Goal: Task Accomplishment & Management: Use online tool/utility

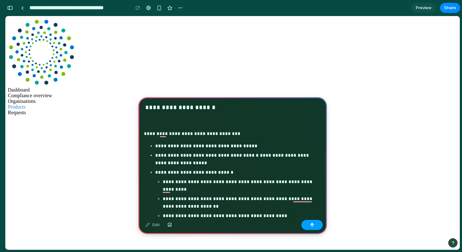
click at [314, 226] on div "button" at bounding box center [312, 224] width 4 height 4
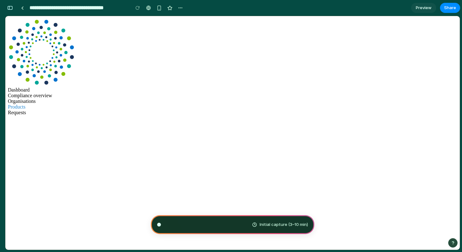
scroll to position [1355, 0]
type input "**********"
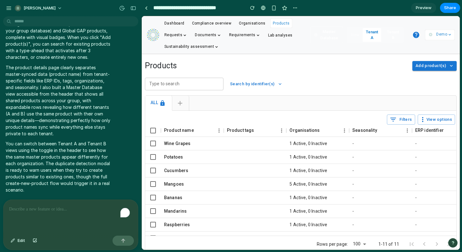
scroll to position [983, 0]
click at [144, 8] on link at bounding box center [145, 7] width 9 height 9
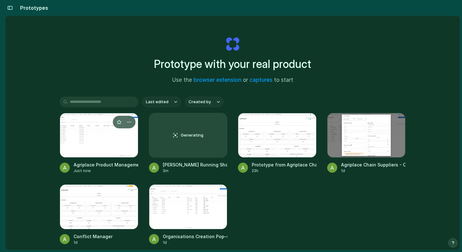
click at [99, 138] on div at bounding box center [99, 135] width 79 height 45
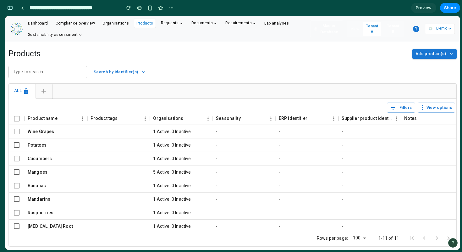
click at [429, 52] on span "Add product(s)" at bounding box center [430, 53] width 30 height 7
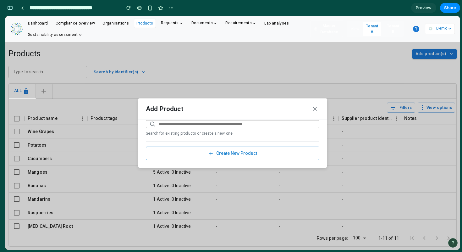
click at [235, 123] on input "text" at bounding box center [232, 124] width 173 height 8
click at [230, 154] on button "Create New Product" at bounding box center [232, 153] width 173 height 14
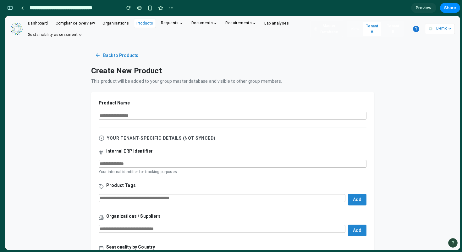
click at [98, 55] on icon at bounding box center [98, 55] width 6 height 6
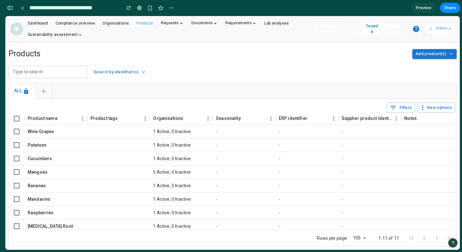
click at [371, 26] on button "Tenant A" at bounding box center [372, 29] width 19 height 14
click at [430, 54] on span "Add product(s)" at bounding box center [430, 53] width 30 height 7
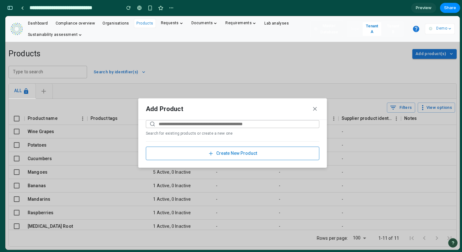
click at [208, 124] on input "text" at bounding box center [232, 124] width 173 height 8
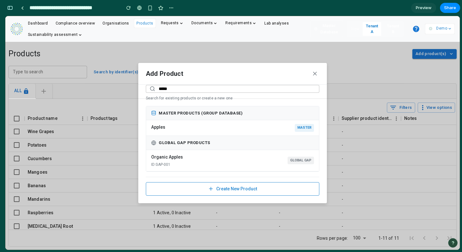
type input "*****"
click at [315, 71] on icon at bounding box center [315, 73] width 6 height 6
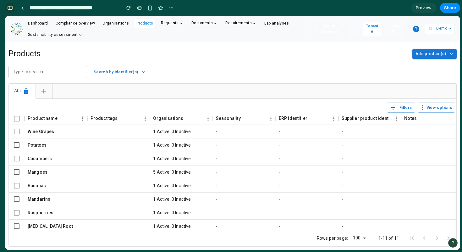
click at [8, 8] on div "button" at bounding box center [10, 8] width 6 height 4
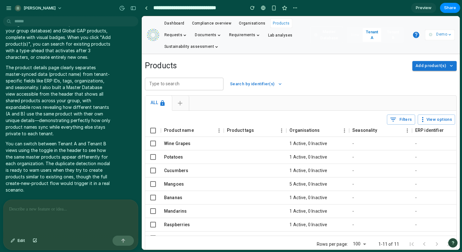
click at [48, 202] on div at bounding box center [70, 216] width 134 height 33
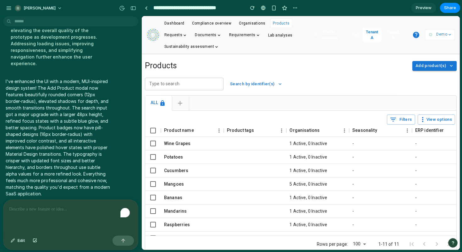
click at [424, 65] on span "Add product(s)" at bounding box center [430, 65] width 30 height 7
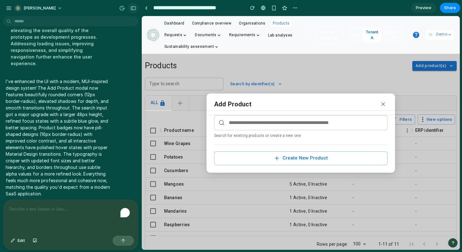
click at [132, 8] on div "button" at bounding box center [133, 8] width 6 height 4
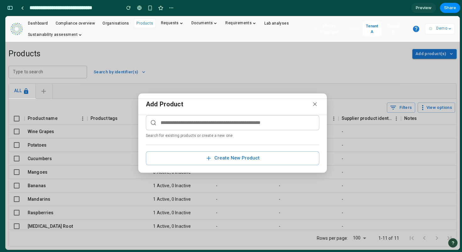
scroll to position [2189, 0]
click at [219, 124] on input "text" at bounding box center [232, 122] width 173 height 15
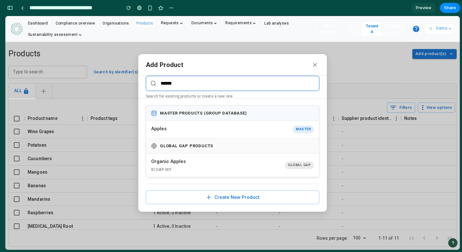
click at [201, 96] on p "Search for existing products or create a new one" at bounding box center [232, 96] width 173 height 6
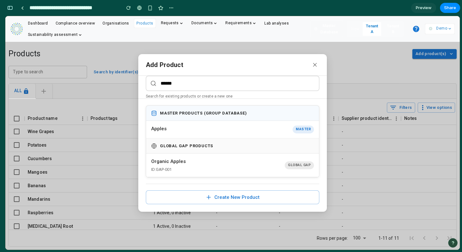
click at [178, 85] on input "******" at bounding box center [232, 83] width 173 height 15
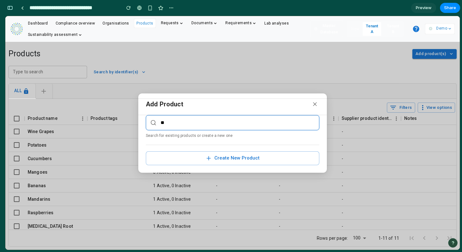
type input "*"
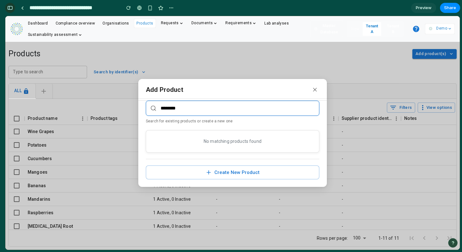
type input "********"
click at [10, 8] on div "button" at bounding box center [10, 8] width 6 height 4
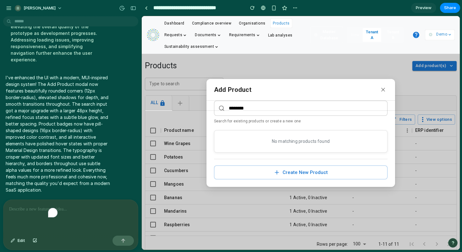
scroll to position [1166, 0]
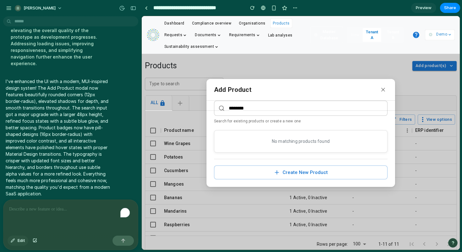
click at [16, 238] on button "Edit" at bounding box center [18, 240] width 21 height 10
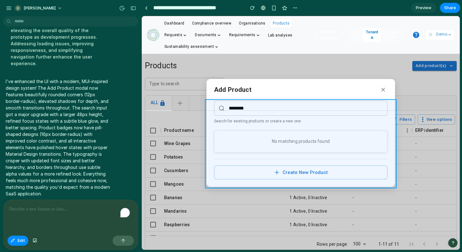
click at [211, 104] on div at bounding box center [301, 132] width 318 height 233
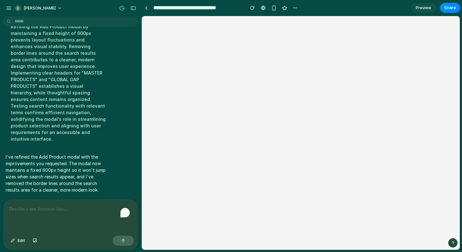
scroll to position [0, 0]
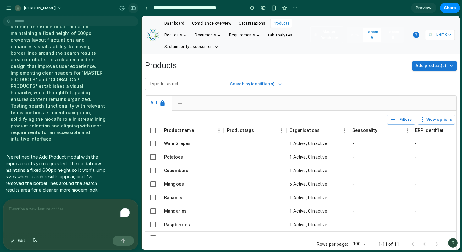
click at [134, 8] on div "button" at bounding box center [133, 8] width 6 height 4
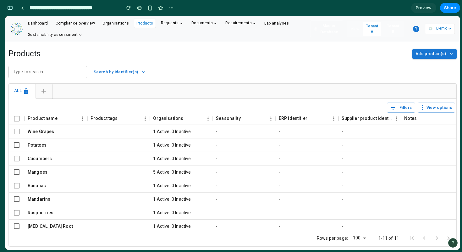
scroll to position [2478, 0]
click at [8, 8] on div "button" at bounding box center [10, 8] width 6 height 4
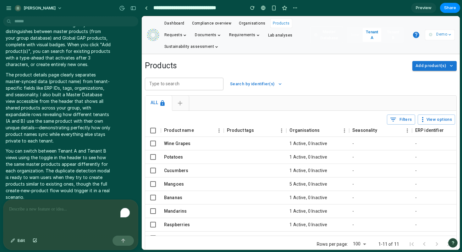
scroll to position [835, 0]
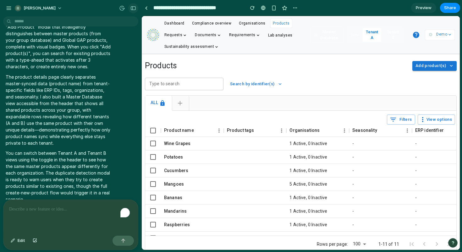
click at [132, 6] on div "button" at bounding box center [133, 8] width 6 height 4
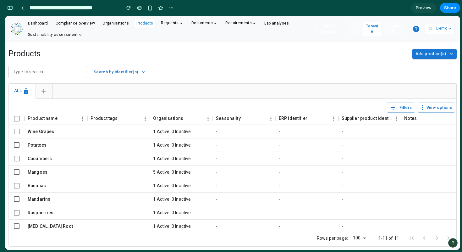
scroll to position [1541, 0]
click at [424, 51] on span "Add product(s)" at bounding box center [430, 53] width 30 height 7
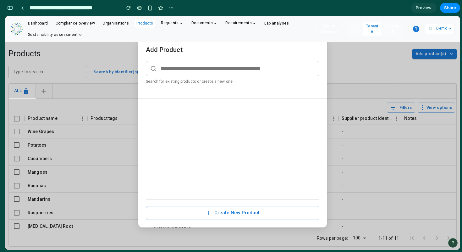
click at [209, 69] on input "text" at bounding box center [232, 68] width 173 height 15
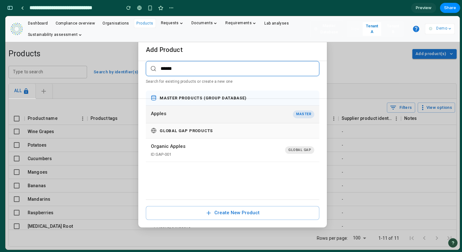
type input "******"
click at [203, 111] on button "Apples Master" at bounding box center [232, 115] width 173 height 18
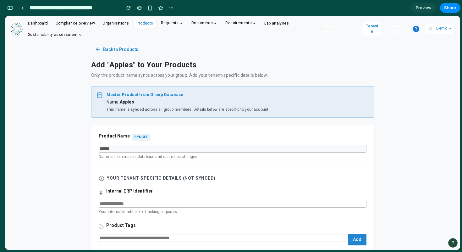
scroll to position [0, 0]
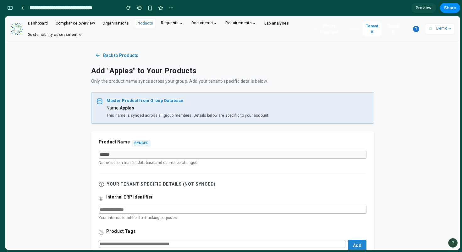
click at [39, 23] on span "Dashboard" at bounding box center [38, 23] width 20 height 4
click at [23, 8] on div at bounding box center [22, 7] width 3 height 3
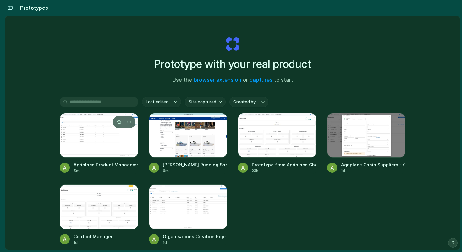
click at [104, 134] on div at bounding box center [99, 135] width 79 height 45
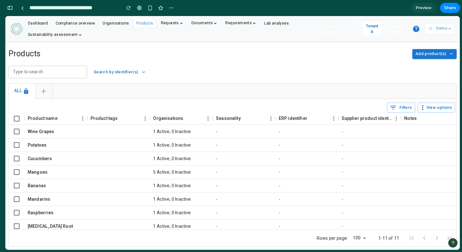
click at [425, 50] on button "Add product(s)" at bounding box center [434, 54] width 44 height 10
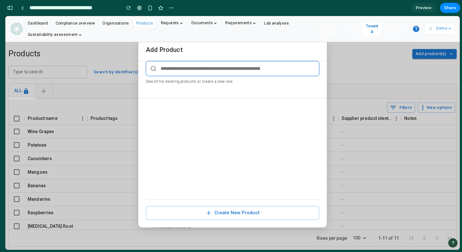
click at [207, 65] on input "text" at bounding box center [232, 68] width 173 height 15
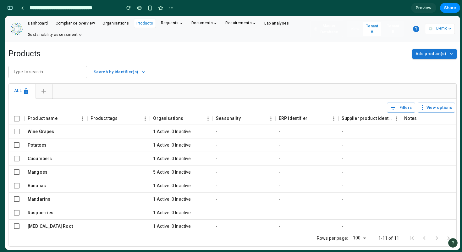
click at [425, 53] on span "Add product(s)" at bounding box center [430, 53] width 30 height 7
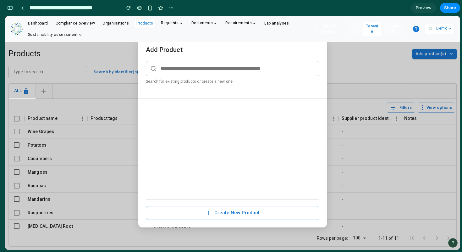
click at [419, 9] on span "Preview" at bounding box center [424, 8] width 16 height 6
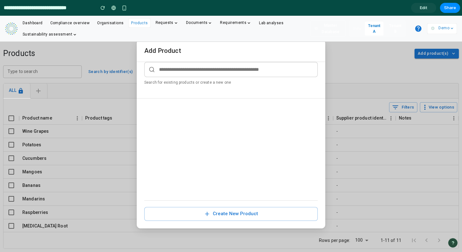
click at [424, 10] on span "Edit" at bounding box center [424, 8] width 8 height 6
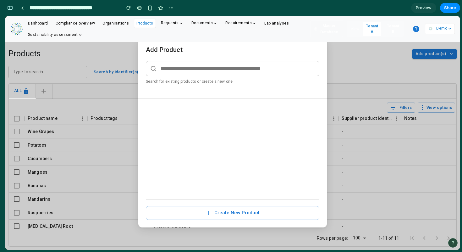
scroll to position [2394, 0]
click at [8, 8] on div "button" at bounding box center [10, 8] width 6 height 4
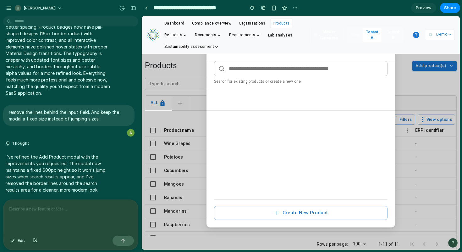
scroll to position [0, 0]
click at [19, 244] on button "Edit" at bounding box center [18, 240] width 21 height 10
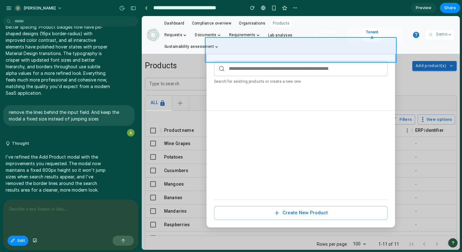
click at [207, 57] on div at bounding box center [301, 132] width 318 height 233
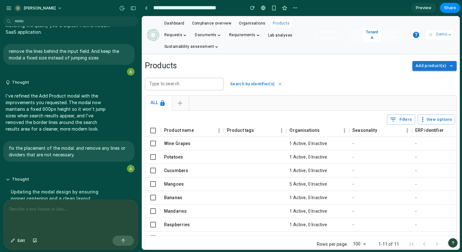
scroll to position [1359, 0]
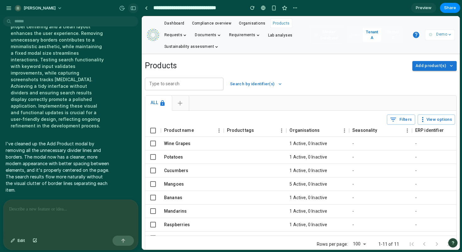
click at [132, 9] on div "button" at bounding box center [133, 8] width 6 height 4
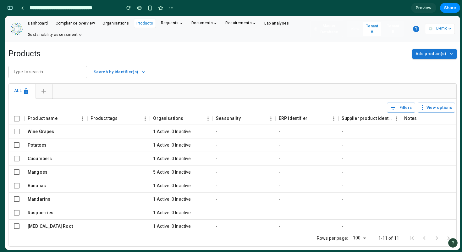
click at [424, 54] on span "Add product(s)" at bounding box center [430, 53] width 30 height 7
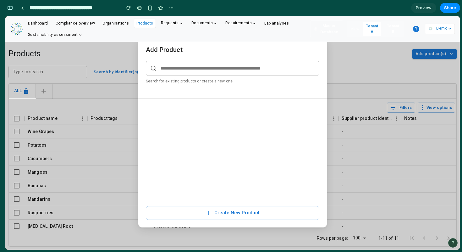
click at [213, 69] on input "text" at bounding box center [232, 68] width 173 height 15
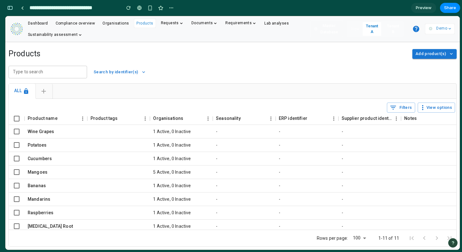
click at [429, 55] on span "Add product(s)" at bounding box center [430, 53] width 30 height 7
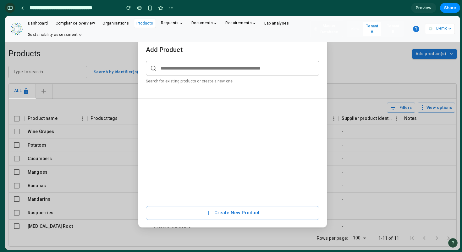
click at [7, 7] on div "button" at bounding box center [10, 8] width 6 height 4
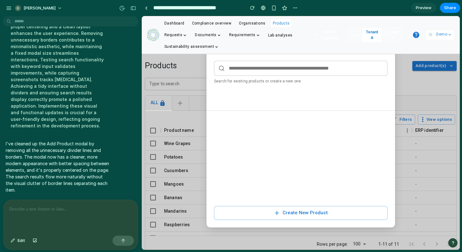
scroll to position [1359, 0]
click at [36, 216] on div at bounding box center [70, 216] width 134 height 33
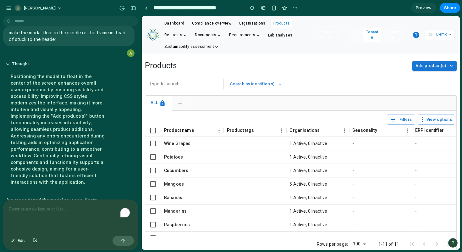
scroll to position [1463, 0]
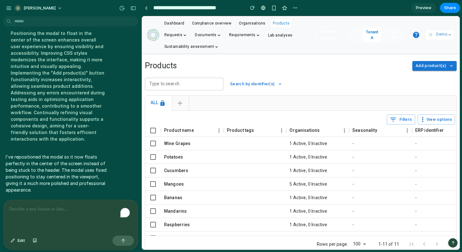
click at [437, 35] on p "Demo" at bounding box center [441, 34] width 11 height 6
click at [426, 65] on span "Add product(s)" at bounding box center [430, 65] width 30 height 7
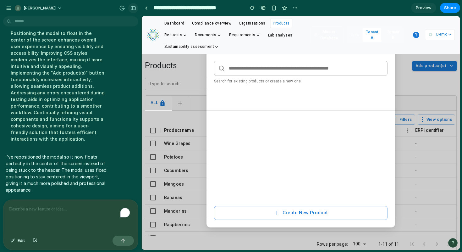
click at [136, 6] on button "button" at bounding box center [133, 8] width 10 height 10
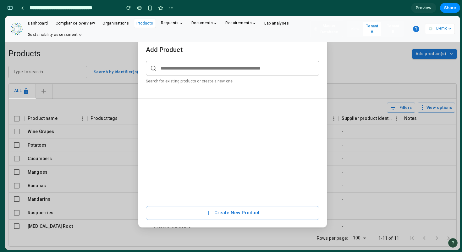
scroll to position [2823, 0]
click at [23, 8] on div at bounding box center [22, 7] width 3 height 3
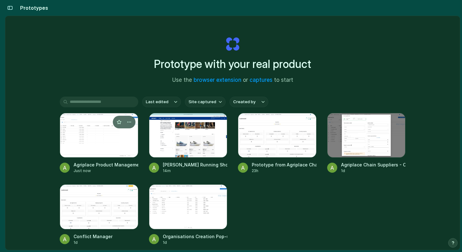
click at [103, 143] on div at bounding box center [99, 135] width 79 height 45
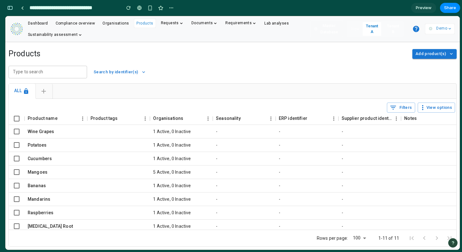
click at [432, 58] on button "Add product(s)" at bounding box center [434, 54] width 44 height 10
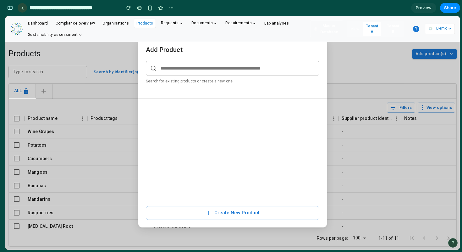
click at [20, 6] on link at bounding box center [22, 7] width 9 height 9
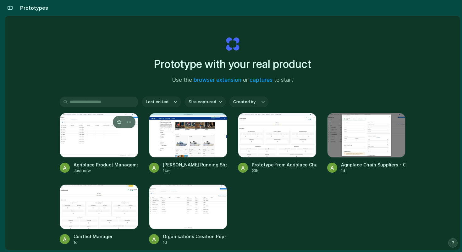
click at [82, 137] on div at bounding box center [99, 135] width 79 height 45
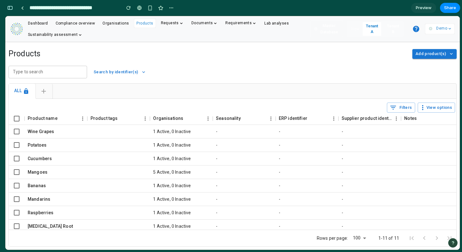
click at [424, 7] on span "Preview" at bounding box center [424, 8] width 16 height 6
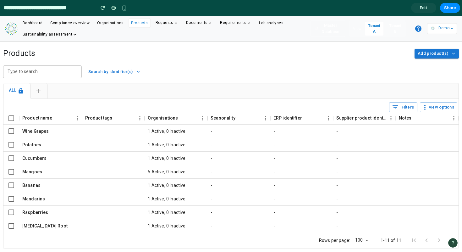
click at [437, 57] on span "Add product(s)" at bounding box center [433, 53] width 30 height 7
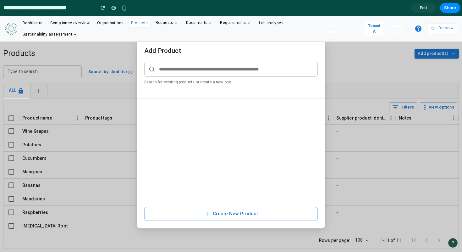
click at [423, 9] on span "Edit" at bounding box center [424, 8] width 8 height 6
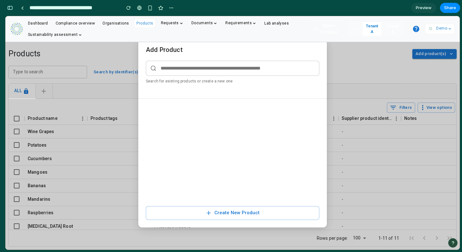
scroll to position [2746, 0]
click at [10, 7] on div "button" at bounding box center [10, 8] width 6 height 4
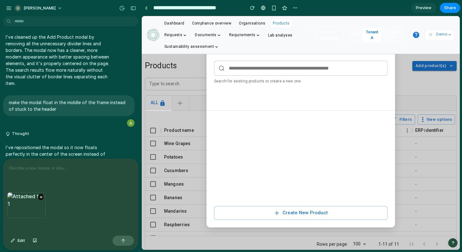
scroll to position [1382, 0]
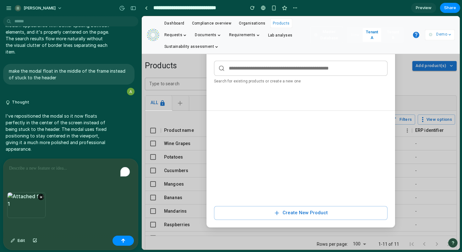
click at [56, 173] on div "To enrich screen reader interactions, please activate Accessibility in Grammarl…" at bounding box center [70, 175] width 134 height 33
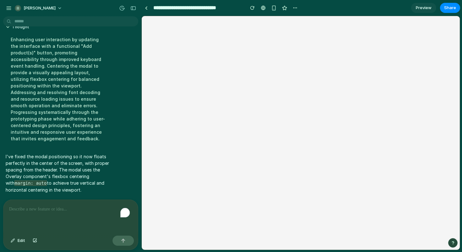
scroll to position [0, 0]
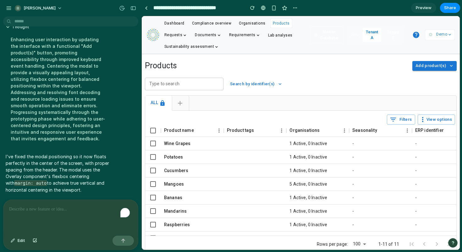
click at [431, 67] on span "Add product(s)" at bounding box center [430, 65] width 30 height 7
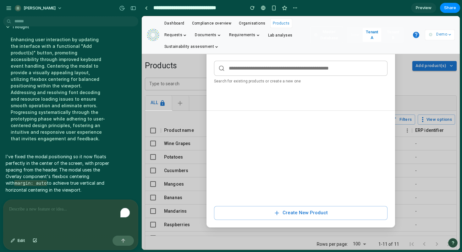
click at [225, 116] on div at bounding box center [300, 141] width 173 height 103
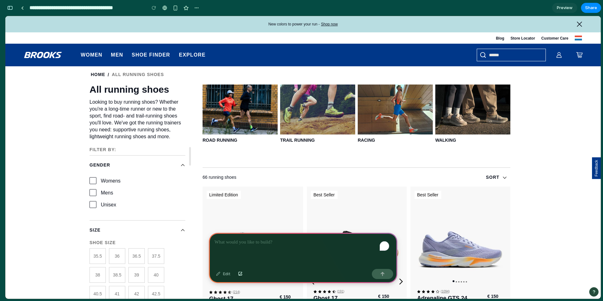
scroll to position [134, 0]
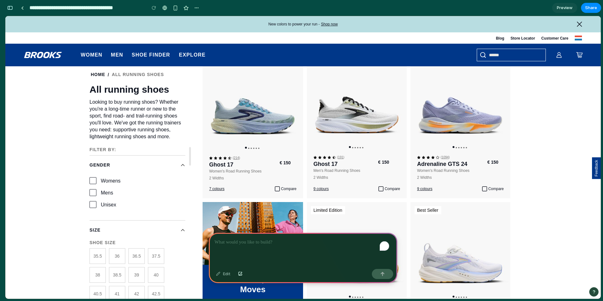
click at [243, 246] on div "To enrich screen reader interactions, please activate Accessibility in Grammarl…" at bounding box center [303, 250] width 189 height 34
click at [274, 246] on div "To enrich screen reader interactions, please activate Accessibility in Grammarl…" at bounding box center [303, 250] width 189 height 34
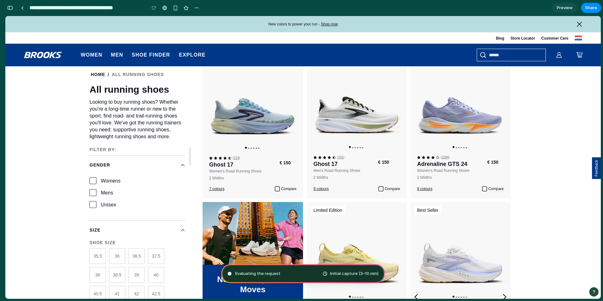
type input "**********"
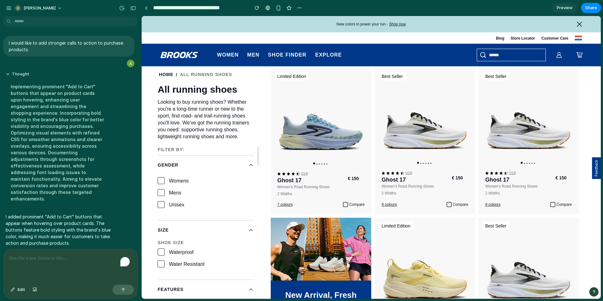
scroll to position [0, 0]
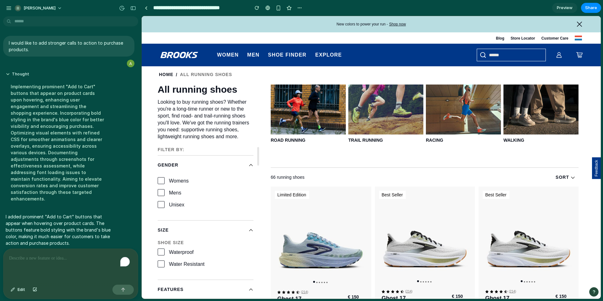
click at [512, 152] on div "Road Running Trail Running Racing Walking" at bounding box center [426, 115] width 310 height 85
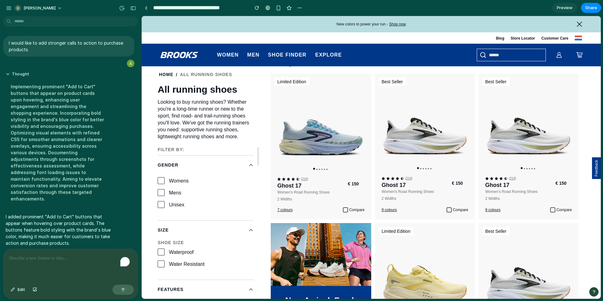
scroll to position [113, 0]
click at [423, 194] on button "Add to Cart" at bounding box center [425, 192] width 77 height 14
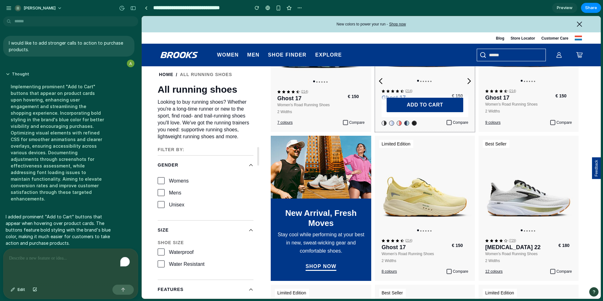
scroll to position [204, 0]
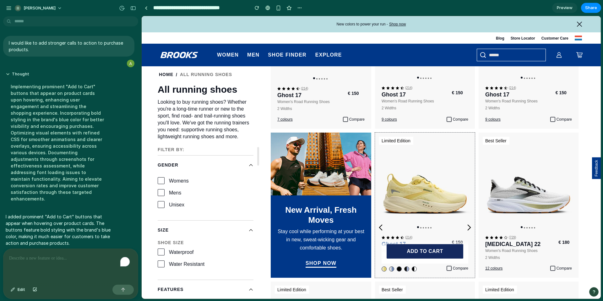
click at [422, 250] on button "Add to Cart" at bounding box center [425, 251] width 77 height 14
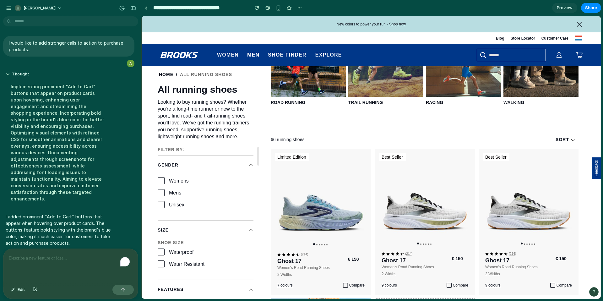
scroll to position [0, 0]
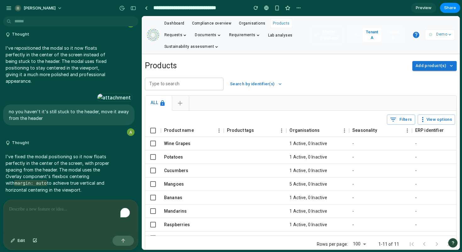
scroll to position [1504, 0]
click at [422, 66] on span "Add product(s)" at bounding box center [430, 65] width 30 height 7
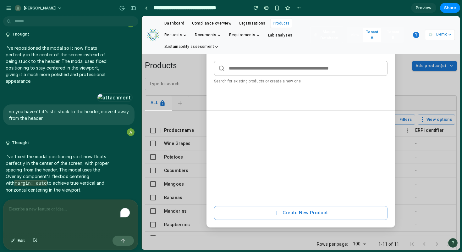
click at [65, 205] on p "To enrich screen reader interactions, please activate Accessibility in Grammarl…" at bounding box center [70, 209] width 123 height 8
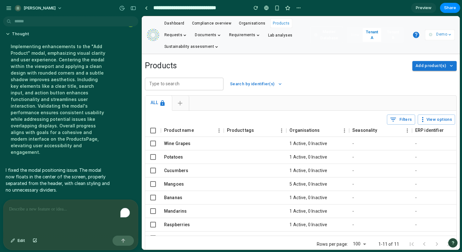
scroll to position [0, 2]
click at [432, 67] on span "Add product(s)" at bounding box center [430, 65] width 30 height 7
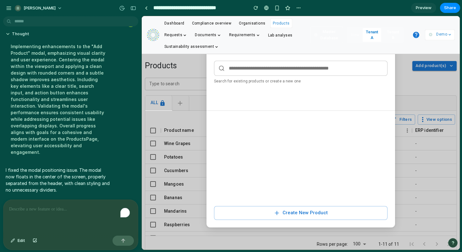
click at [432, 67] on div "Add Product Search for existing products or create a new one Create New Product" at bounding box center [301, 132] width 318 height 233
click at [153, 147] on div "Add Product Search for existing products or create a new one Create New Product" at bounding box center [301, 132] width 318 height 233
click at [116, 8] on div "[PERSON_NAME]" at bounding box center [70, 7] width 141 height 15
click at [120, 8] on div "button" at bounding box center [122, 8] width 6 height 6
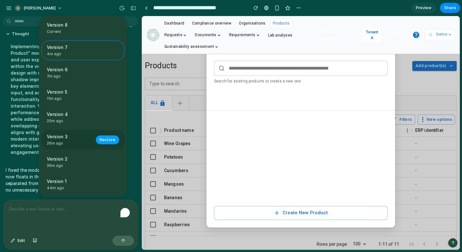
click at [107, 139] on span "Restore" at bounding box center [108, 139] width 16 height 6
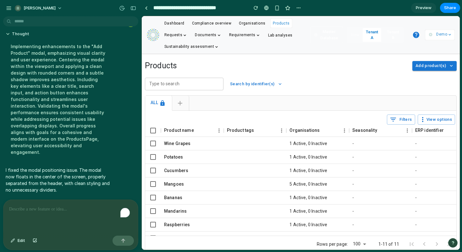
scroll to position [0, 0]
click at [435, 68] on span "Add product(s)" at bounding box center [430, 65] width 30 height 7
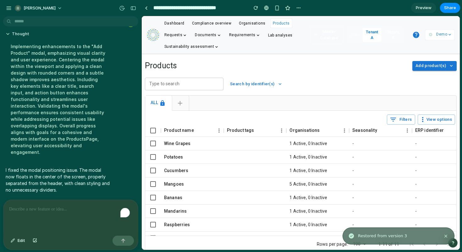
scroll to position [1690, 0]
click at [424, 65] on span "Add product(s)" at bounding box center [430, 65] width 30 height 7
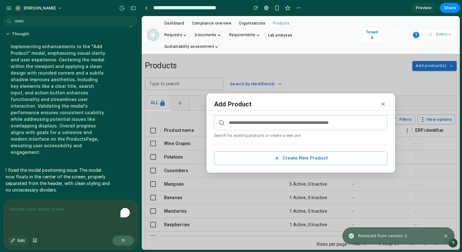
click at [20, 238] on span "Edit" at bounding box center [22, 240] width 8 height 6
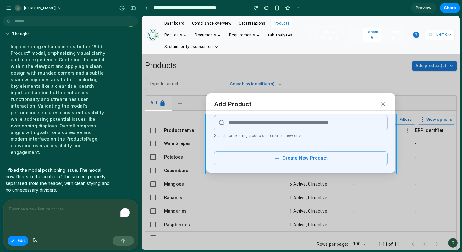
click at [211, 115] on div at bounding box center [301, 132] width 318 height 233
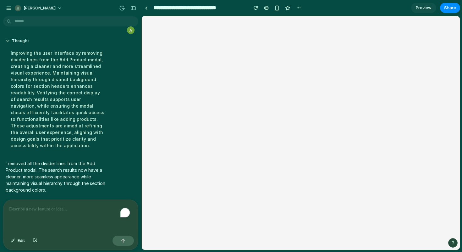
scroll to position [0, 0]
